Goal: Information Seeking & Learning: Learn about a topic

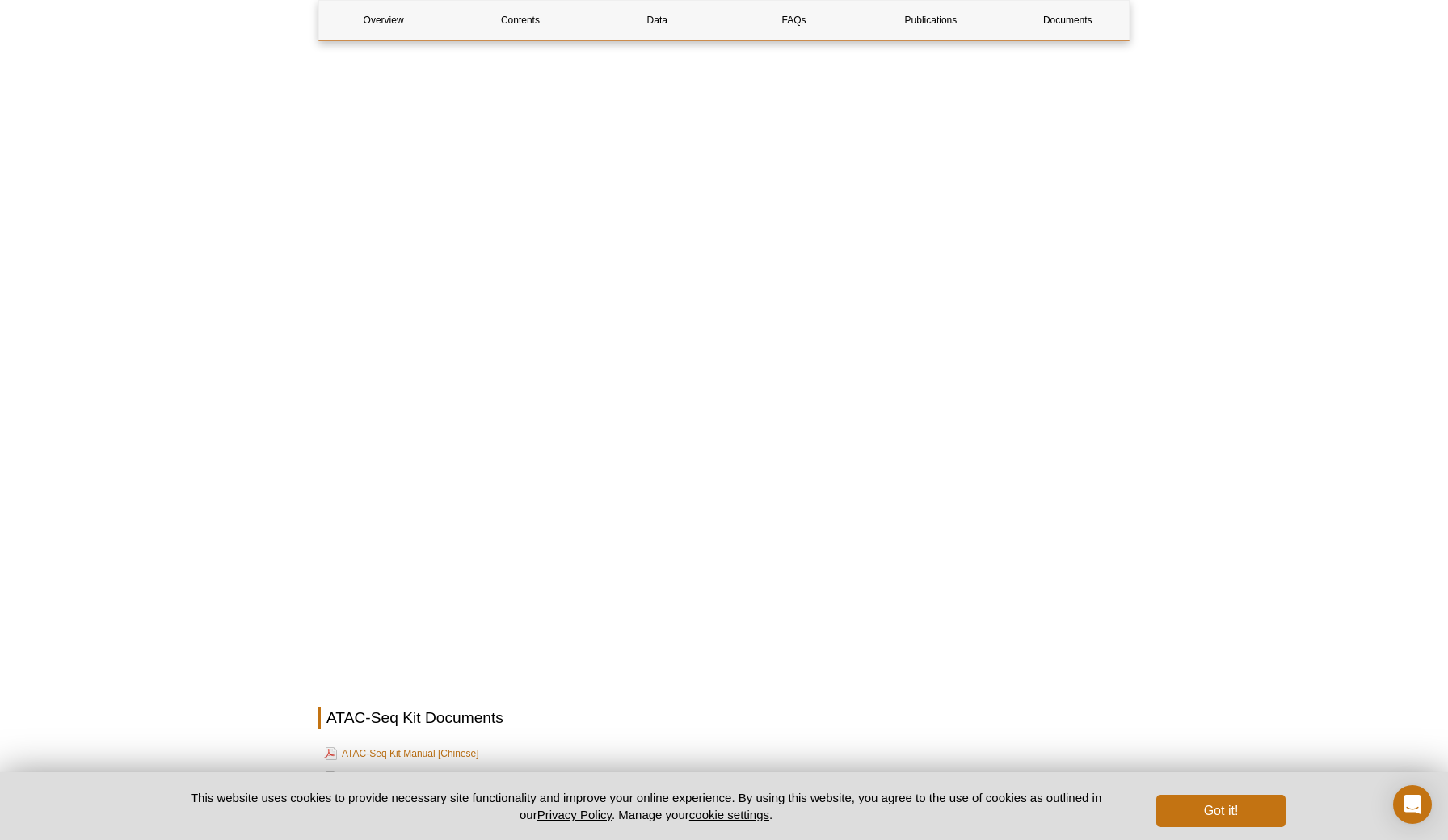
scroll to position [3758, 0]
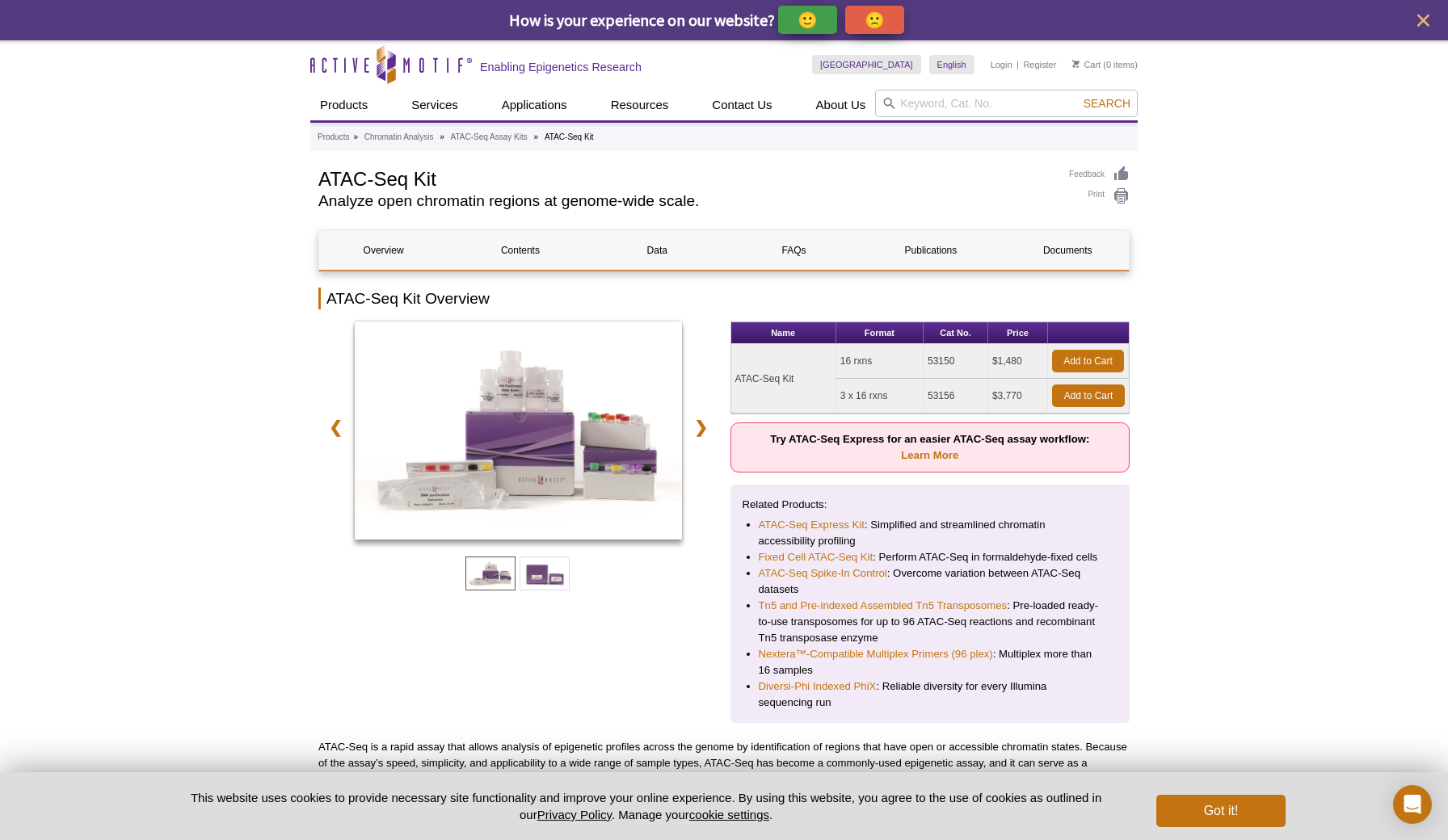
scroll to position [0, 0]
click at [668, 202] on h2 "Analyze open chromatin regions at genome-wide scale." at bounding box center [685, 201] width 734 height 14
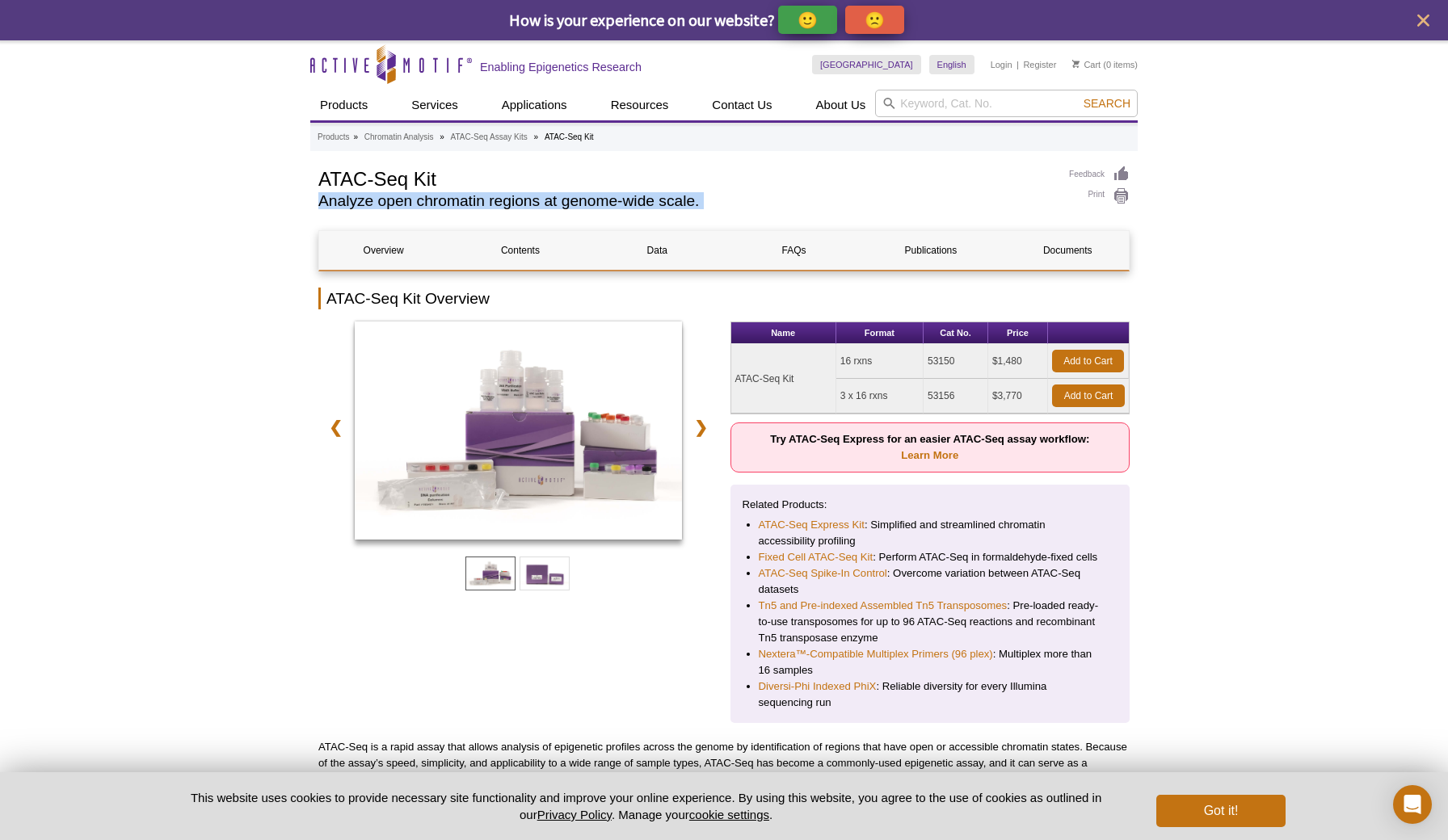
click at [668, 202] on h2 "Analyze open chromatin regions at genome-wide scale." at bounding box center [685, 201] width 734 height 14
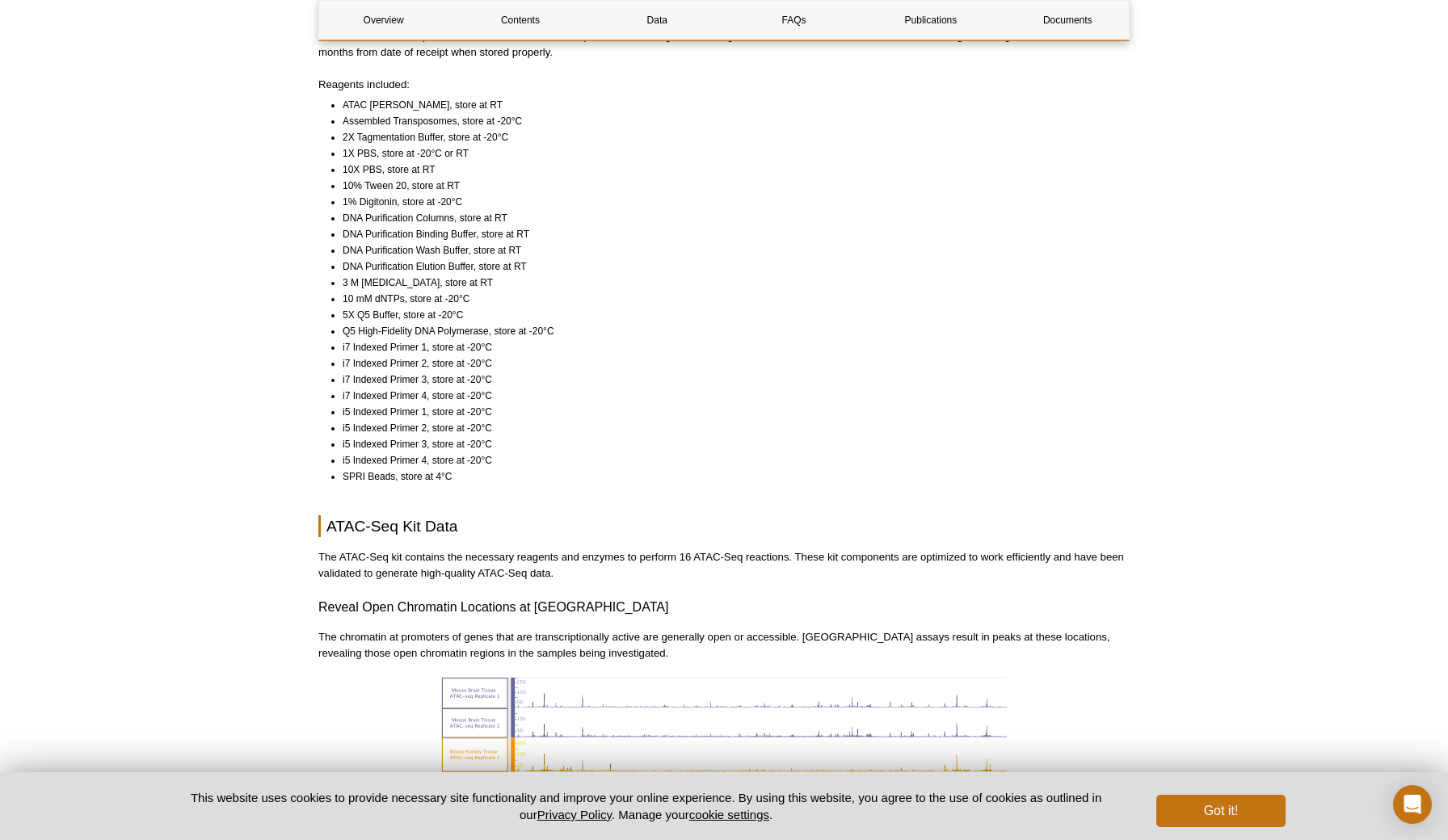
scroll to position [1197, 0]
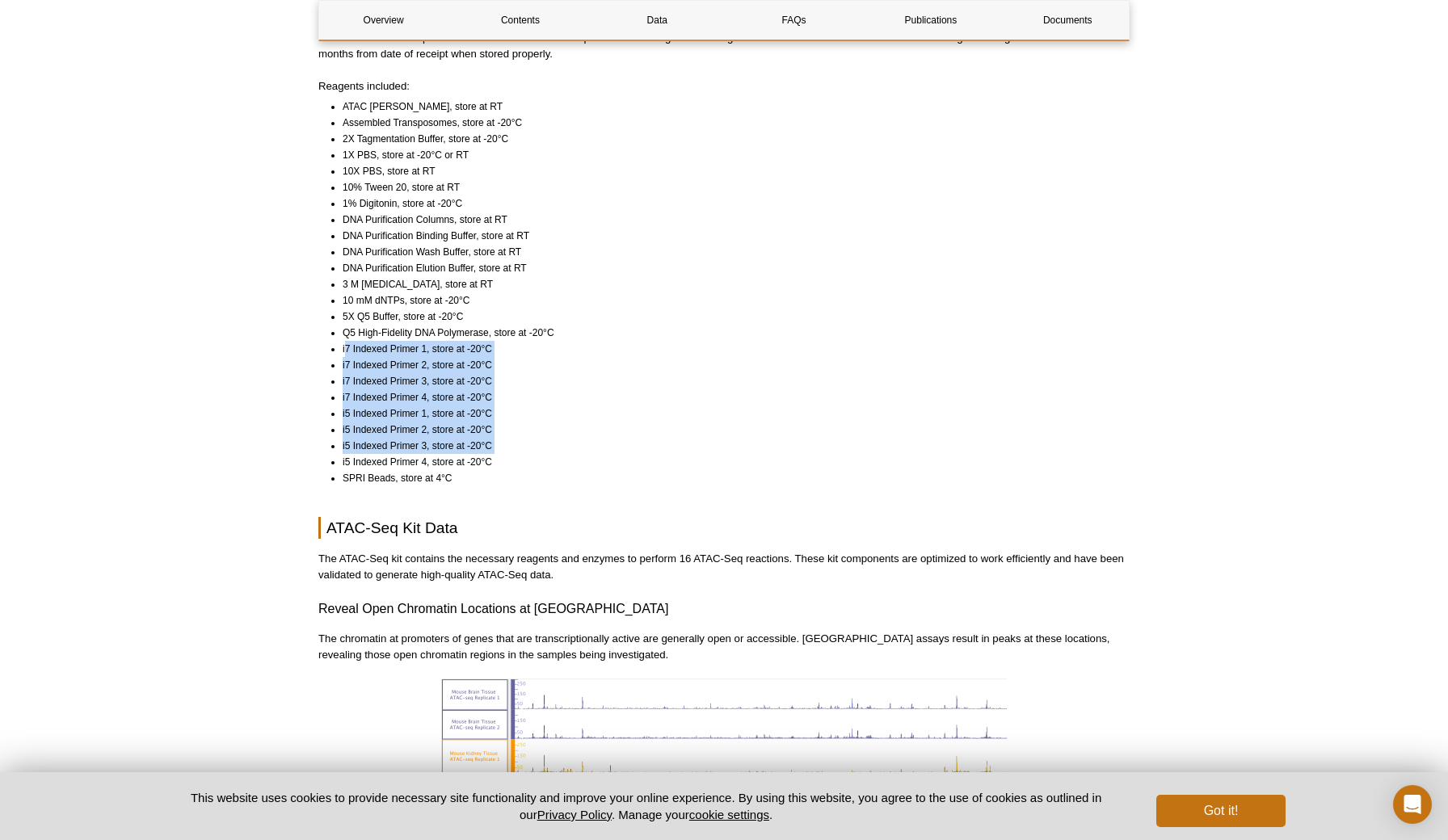
drag, startPoint x: 344, startPoint y: 343, endPoint x: 518, endPoint y: 452, distance: 205.3
click at [518, 452] on ul "ATAC Lysis Buffer, store at RT Assembled Transposomes, store at -20°C 2X Tagmen…" at bounding box center [716, 293] width 796 height 388
click at [518, 454] on li "i5 Indexed Primer 4, store at -20°C" at bounding box center [729, 461] width 773 height 16
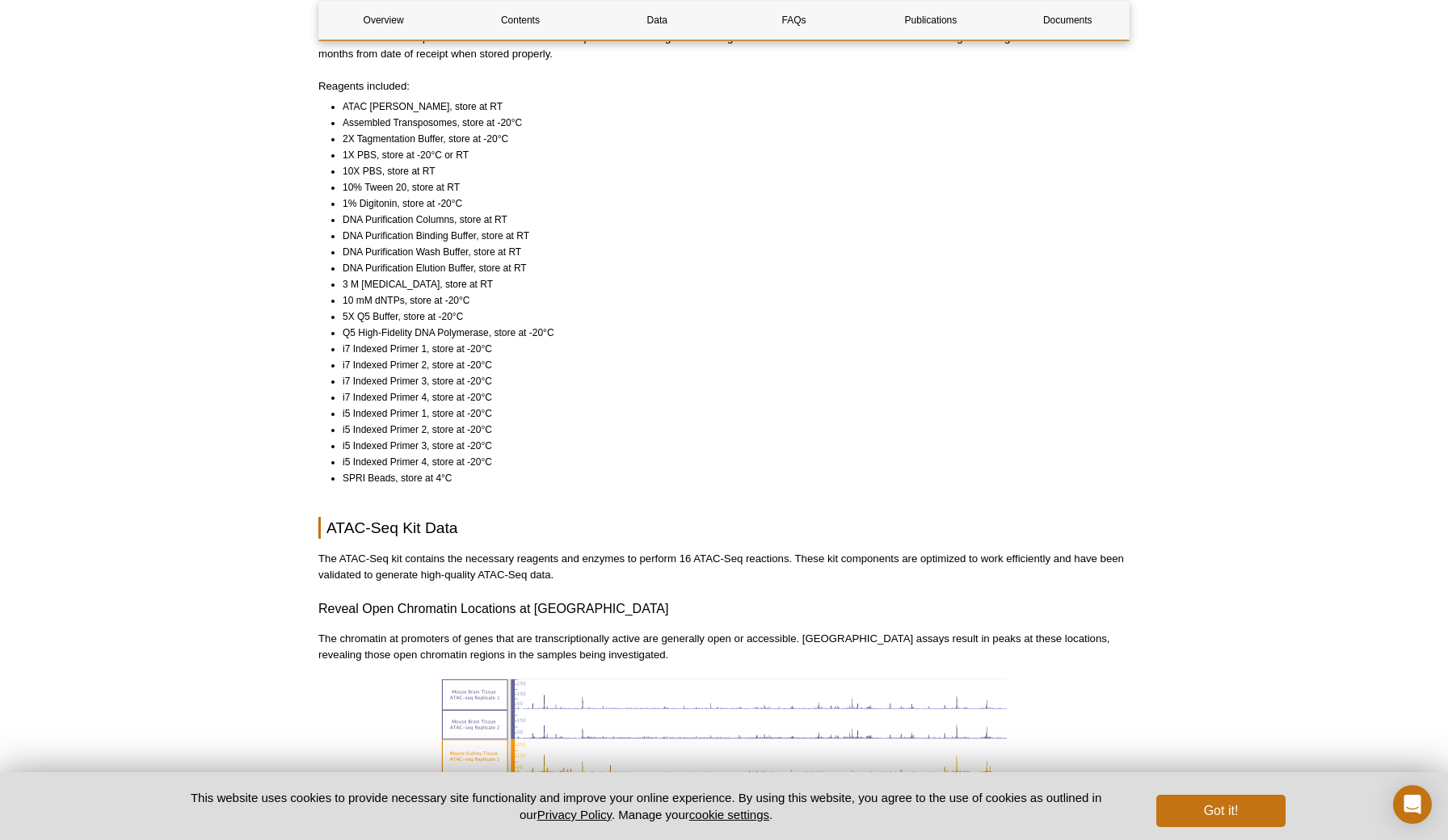
click at [518, 454] on li "i5 Indexed Primer 4, store at -20°C" at bounding box center [729, 461] width 773 height 16
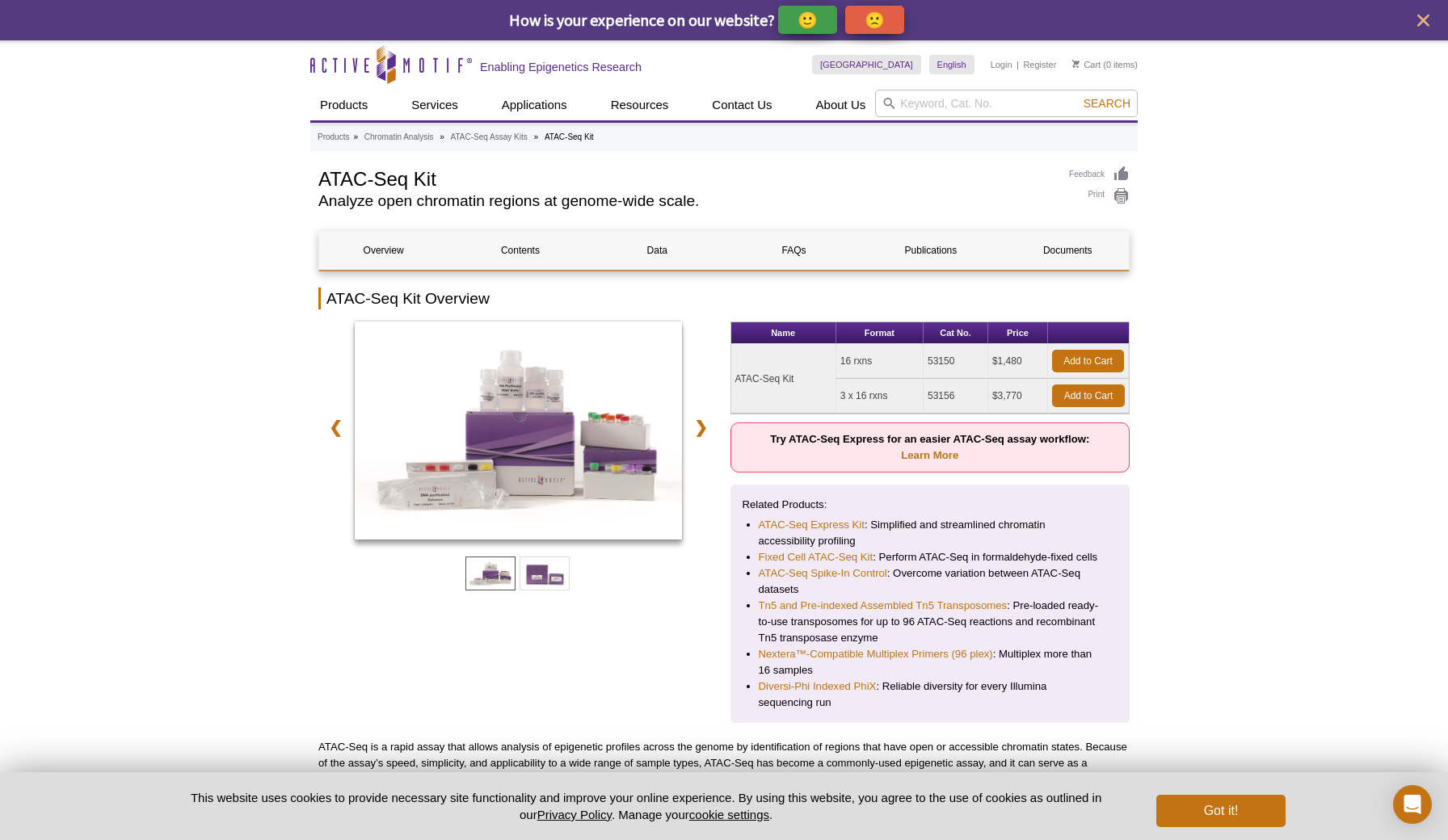
scroll to position [0, 0]
